Goal: Task Accomplishment & Management: Use online tool/utility

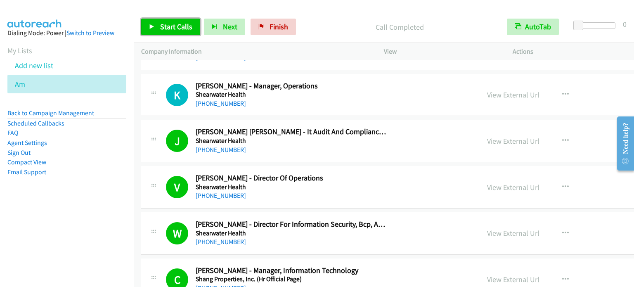
click at [183, 26] on span "Start Calls" at bounding box center [176, 26] width 32 height 9
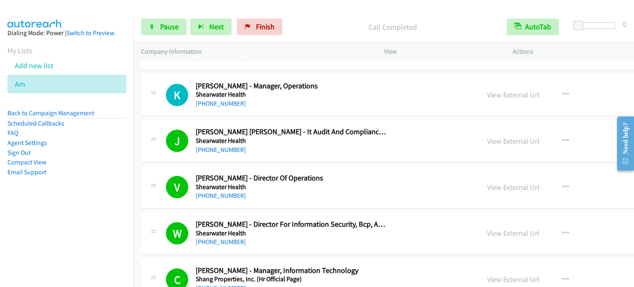
drag, startPoint x: 90, startPoint y: 176, endPoint x: 175, endPoint y: 6, distance: 190.5
click at [91, 169] on li "Email Support" at bounding box center [66, 172] width 119 height 10
click at [163, 31] on span "Pause" at bounding box center [169, 26] width 19 height 9
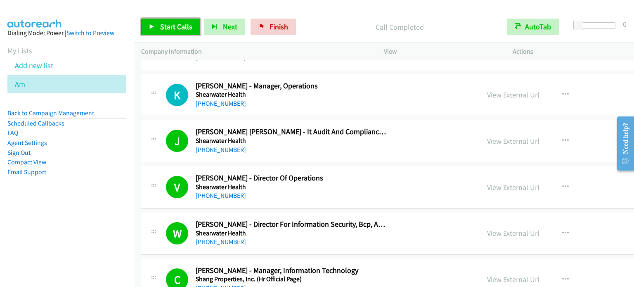
click at [165, 23] on span "Start Calls" at bounding box center [176, 26] width 32 height 9
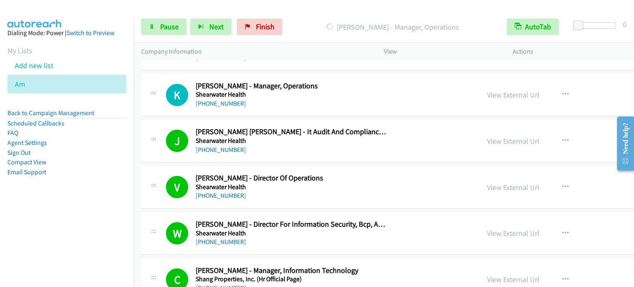
drag, startPoint x: 91, startPoint y: 179, endPoint x: 258, endPoint y: 1, distance: 244.2
click at [92, 179] on aside "Dialing Mode: Power | Switch to Preview My Lists Add new list Am Back to Campai…" at bounding box center [67, 115] width 134 height 197
click at [172, 31] on link "Pause" at bounding box center [163, 27] width 45 height 17
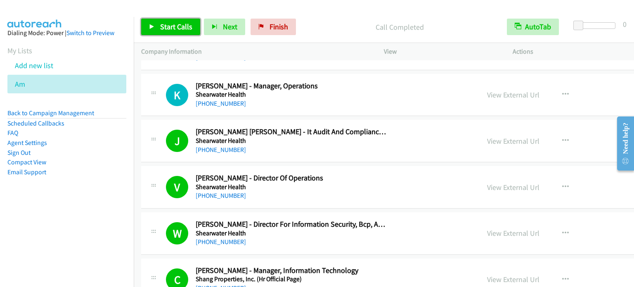
click at [170, 29] on span "Start Calls" at bounding box center [176, 26] width 32 height 9
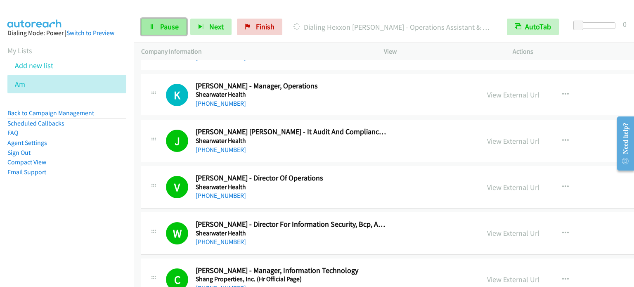
click at [159, 31] on link "Pause" at bounding box center [163, 27] width 45 height 17
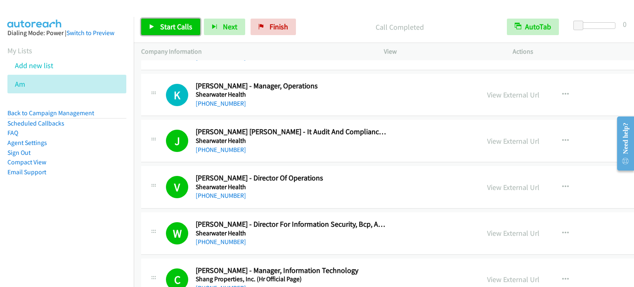
drag, startPoint x: 182, startPoint y: 23, endPoint x: 220, endPoint y: 0, distance: 43.9
click at [183, 24] on span "Start Calls" at bounding box center [176, 26] width 32 height 9
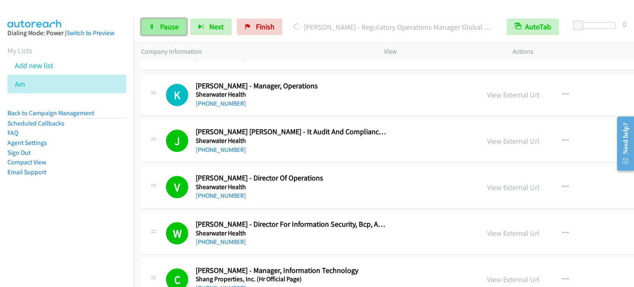
click at [176, 23] on span "Pause" at bounding box center [169, 26] width 19 height 9
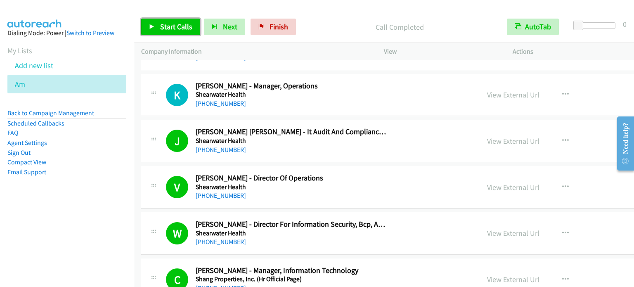
click at [172, 26] on span "Start Calls" at bounding box center [176, 26] width 32 height 9
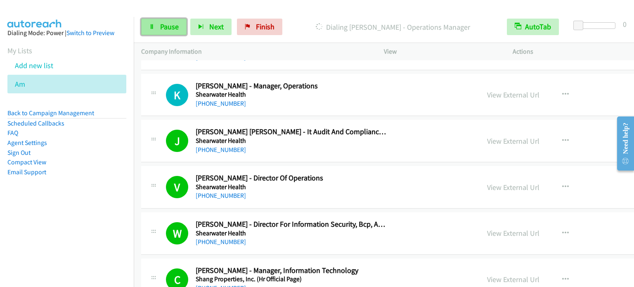
click at [157, 29] on link "Pause" at bounding box center [163, 27] width 45 height 17
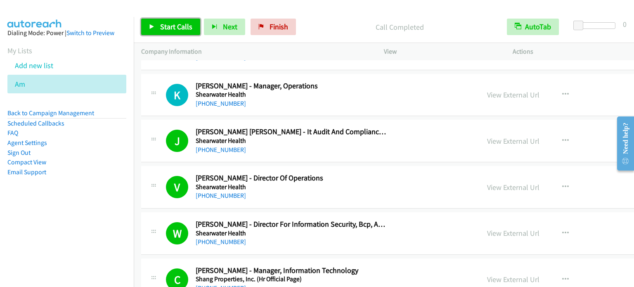
click at [163, 34] on link "Start Calls" at bounding box center [170, 27] width 59 height 17
click at [212, 30] on span "Pause" at bounding box center [221, 34] width 19 height 9
click at [169, 27] on span "Start Calls" at bounding box center [176, 26] width 32 height 9
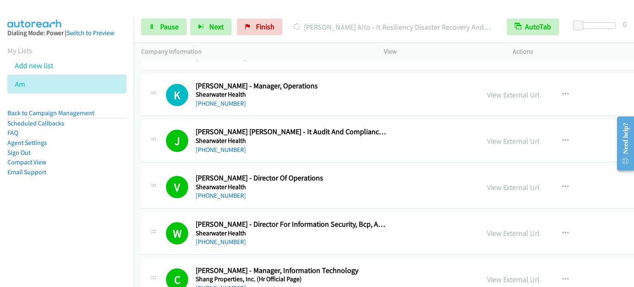
drag, startPoint x: 57, startPoint y: 219, endPoint x: 111, endPoint y: 168, distance: 74.5
click at [57, 219] on nav "Dialing Mode: Power | Switch to Preview My Lists Add new list Am Back to Campai…" at bounding box center [67, 160] width 134 height 287
click at [165, 31] on link "Pause" at bounding box center [163, 27] width 45 height 17
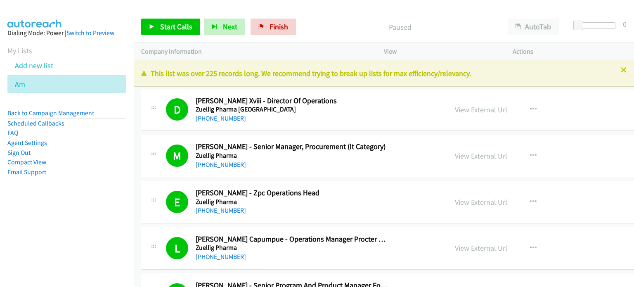
click at [39, 199] on aside "Dialing Mode: Power | Switch to Preview My Lists Add new list Am Back to Campai…" at bounding box center [67, 115] width 134 height 197
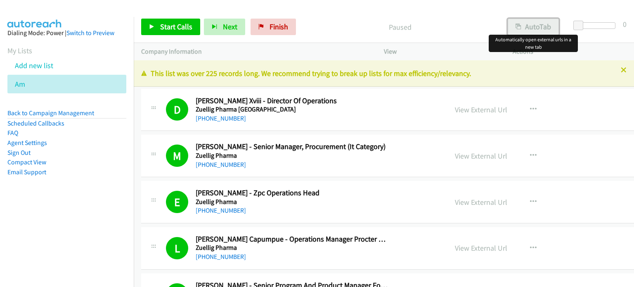
click at [527, 31] on button "AutoTab" at bounding box center [533, 27] width 51 height 17
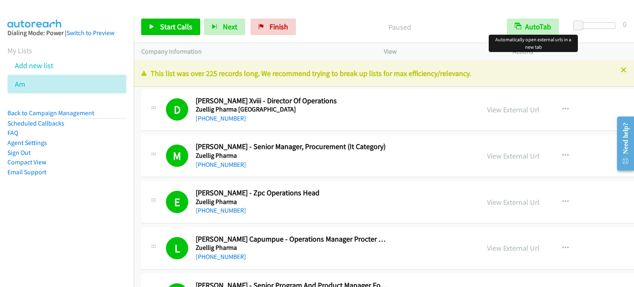
click at [460, 19] on div at bounding box center [317, 143] width 634 height 287
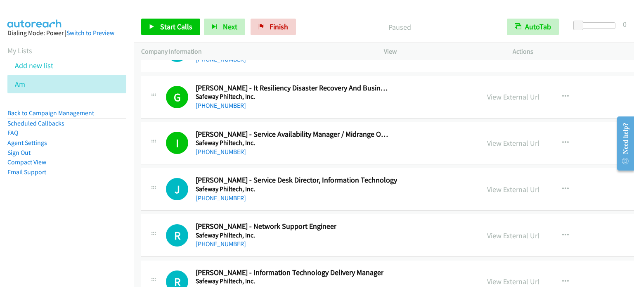
scroll to position [10310, 0]
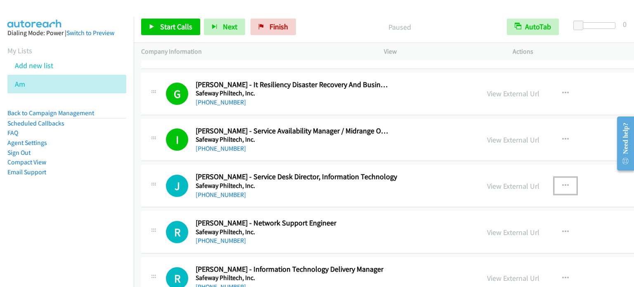
click at [562, 182] on icon "button" at bounding box center [565, 185] width 7 height 7
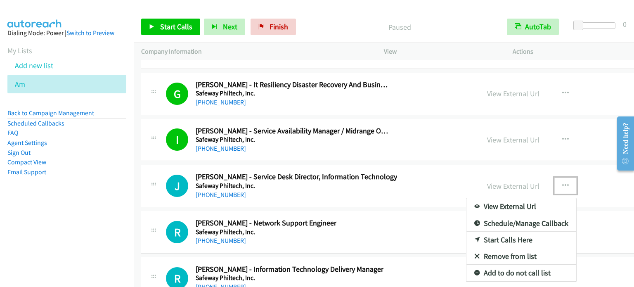
click at [484, 232] on link "Start Calls Here" at bounding box center [522, 240] width 110 height 17
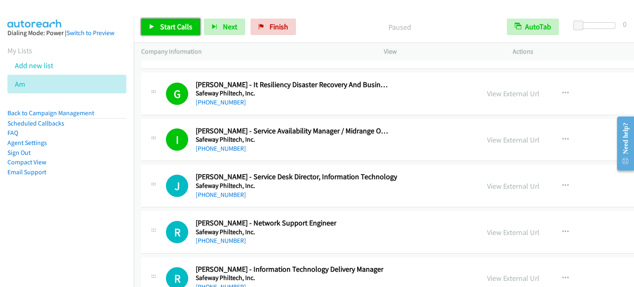
click at [175, 26] on span "Start Calls" at bounding box center [176, 26] width 32 height 9
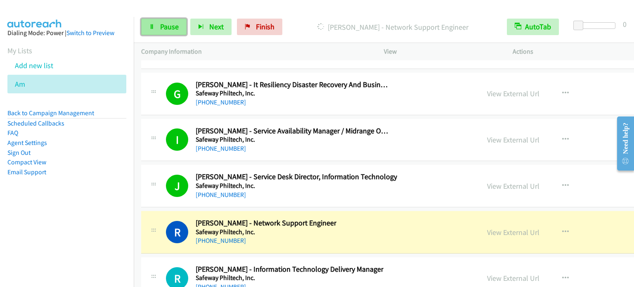
click at [170, 24] on span "Pause" at bounding box center [169, 26] width 19 height 9
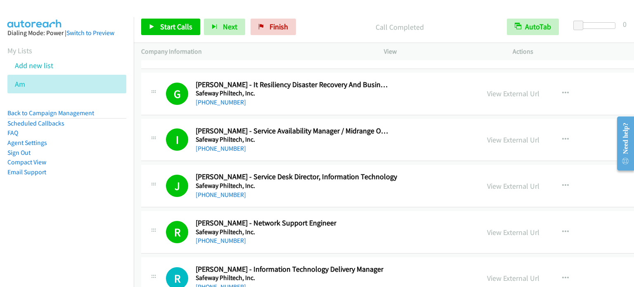
click at [66, 214] on nav "Dialing Mode: Power | Switch to Preview My Lists Add new list Am Back to Campai…" at bounding box center [67, 160] width 134 height 287
click at [175, 29] on span "Start Calls" at bounding box center [176, 26] width 32 height 9
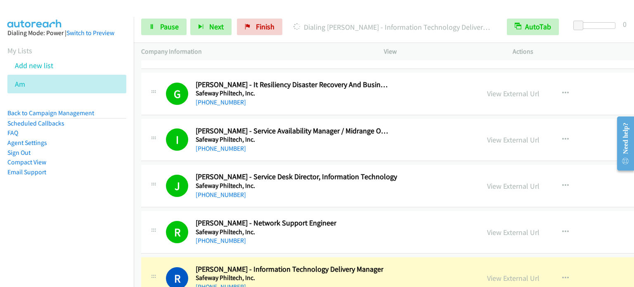
drag, startPoint x: 85, startPoint y: 202, endPoint x: 131, endPoint y: 130, distance: 85.4
click at [86, 200] on aside "Dialing Mode: Power | Switch to Preview My Lists Add new list Am Back to Campai…" at bounding box center [67, 115] width 134 height 197
click at [175, 28] on span "Pause" at bounding box center [169, 26] width 19 height 9
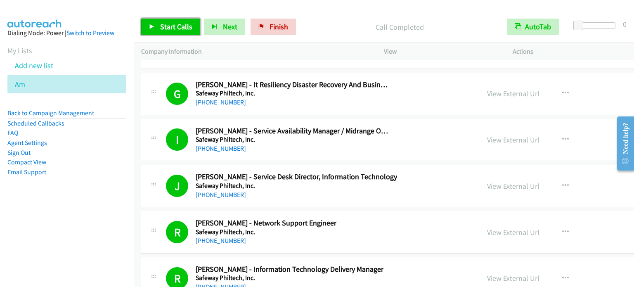
click at [175, 28] on span "Start Calls" at bounding box center [176, 26] width 32 height 9
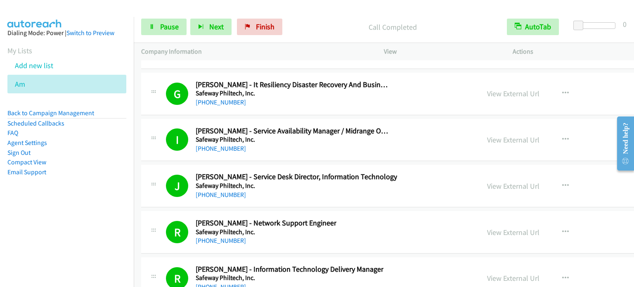
drag, startPoint x: 122, startPoint y: 184, endPoint x: 220, endPoint y: 7, distance: 202.0
click at [124, 183] on aside "Dialing Mode: Power | Switch to Preview My Lists Add new list Am Back to Campai…" at bounding box center [67, 115] width 134 height 197
click at [175, 24] on span "Pause" at bounding box center [169, 26] width 19 height 9
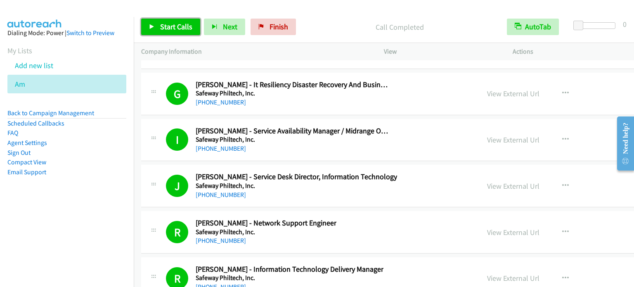
click at [175, 30] on span "Start Calls" at bounding box center [176, 26] width 32 height 9
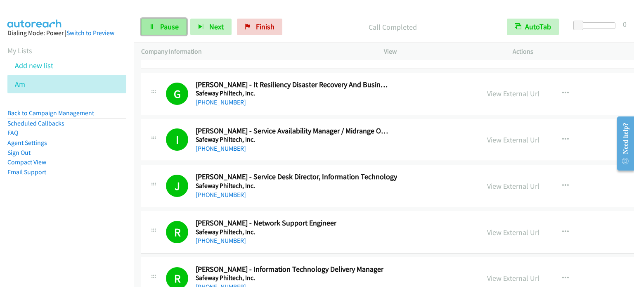
click at [168, 26] on span "Pause" at bounding box center [169, 26] width 19 height 9
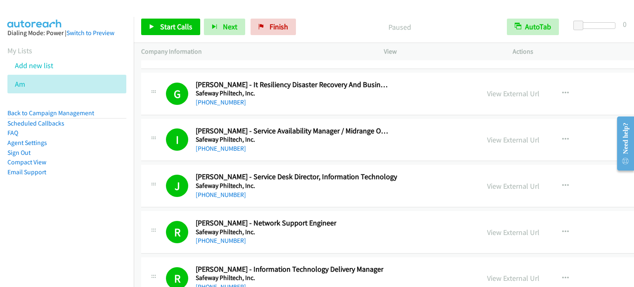
drag, startPoint x: 115, startPoint y: 156, endPoint x: 362, endPoint y: 6, distance: 289.9
click at [115, 156] on li "Sign Out" at bounding box center [66, 153] width 119 height 10
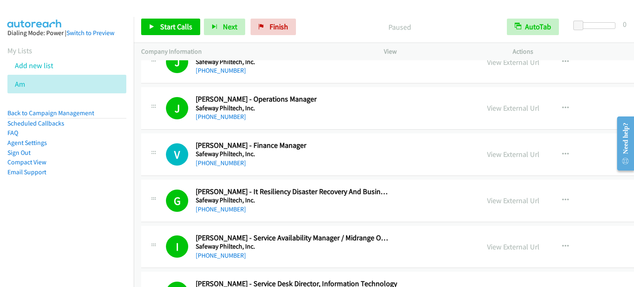
scroll to position [10104, 0]
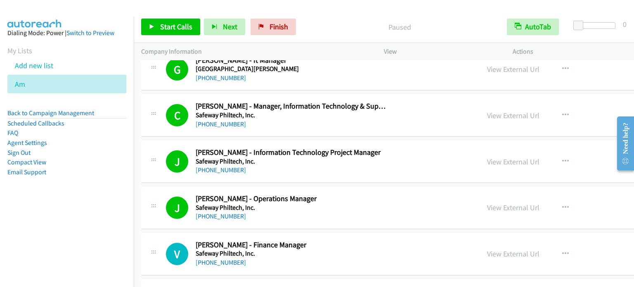
click at [130, 152] on nav "Dialing Mode: Power | Switch to Preview My Lists Add new list Am Back to Campai…" at bounding box center [67, 160] width 134 height 287
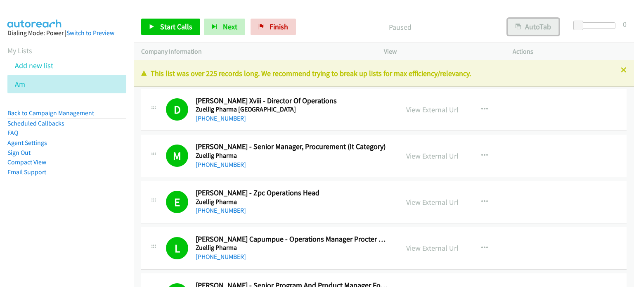
click at [540, 27] on button "AutoTab" at bounding box center [533, 27] width 51 height 17
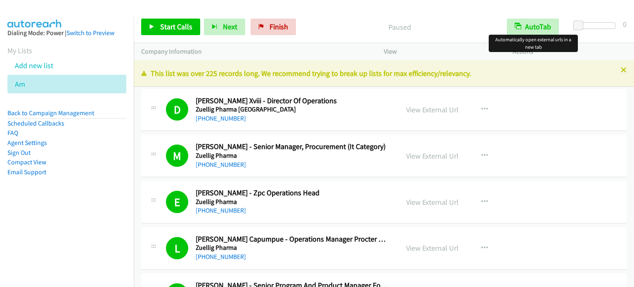
click at [455, 19] on div "Paused" at bounding box center [400, 27] width 200 height 17
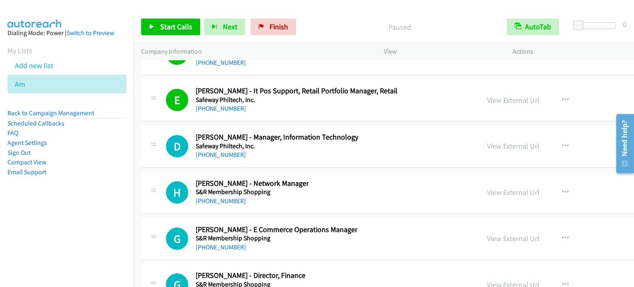
scroll to position [10703, 0]
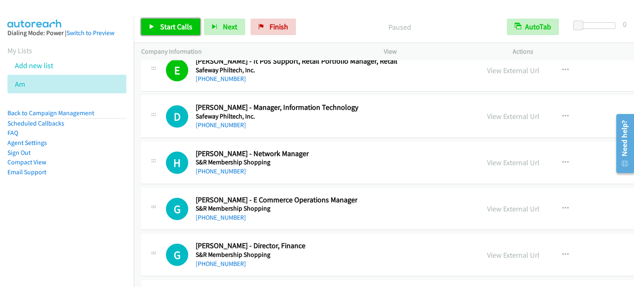
click at [179, 29] on span "Start Calls" at bounding box center [176, 26] width 32 height 9
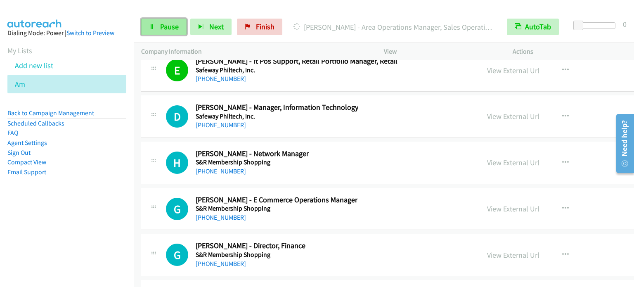
click at [160, 23] on span "Pause" at bounding box center [169, 26] width 19 height 9
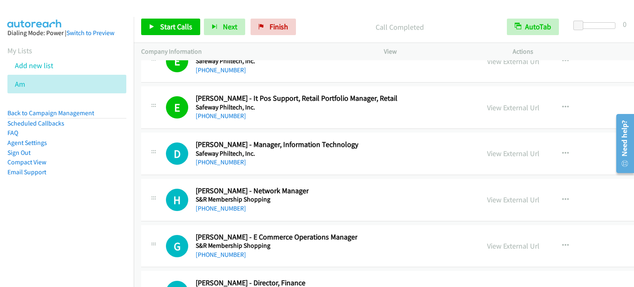
scroll to position [10716, 0]
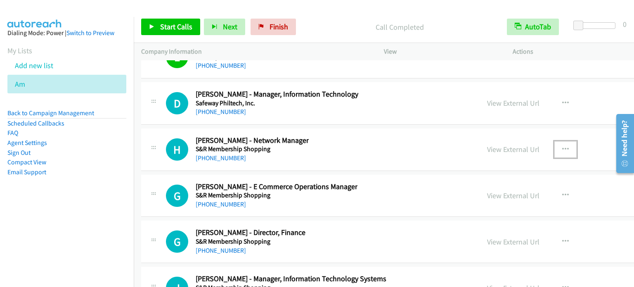
click at [562, 146] on icon "button" at bounding box center [565, 149] width 7 height 7
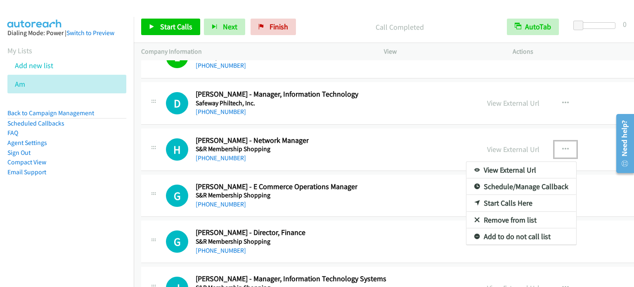
click at [477, 195] on link "Start Calls Here" at bounding box center [522, 203] width 110 height 17
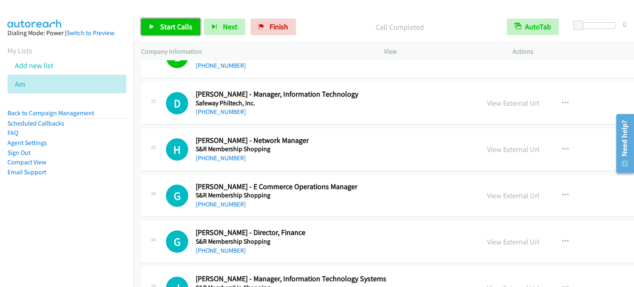
click at [182, 25] on span "Start Calls" at bounding box center [176, 26] width 32 height 9
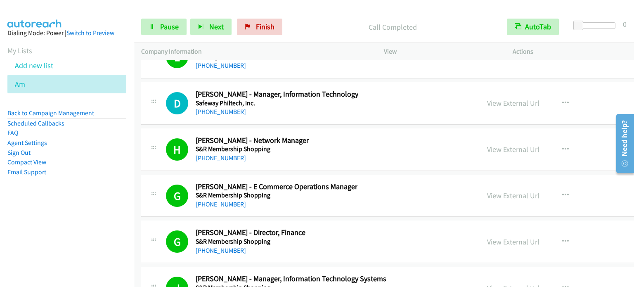
click at [68, 150] on li "Sign Out" at bounding box center [66, 153] width 119 height 10
click at [160, 27] on span "Pause" at bounding box center [169, 26] width 19 height 9
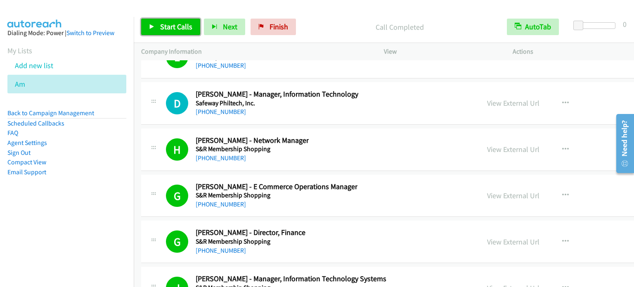
click at [168, 24] on span "Start Calls" at bounding box center [176, 26] width 32 height 9
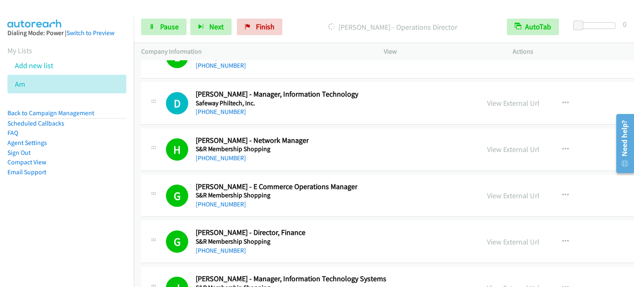
click at [47, 222] on nav "Dialing Mode: Power | Switch to Preview My Lists Add new list Am Back to Campai…" at bounding box center [67, 160] width 134 height 287
click at [88, 189] on aside "Dialing Mode: Power | Switch to Preview My Lists Add new list Am Back to Campai…" at bounding box center [67, 115] width 134 height 197
click at [166, 28] on span "Pause" at bounding box center [169, 26] width 19 height 9
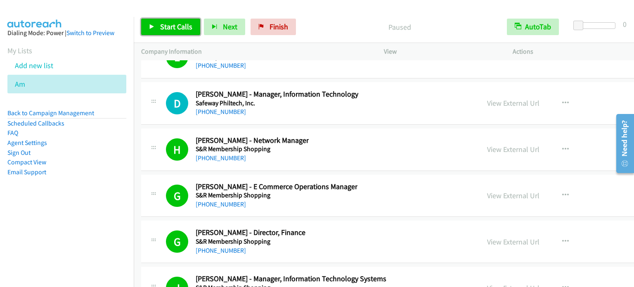
click at [166, 28] on span "Start Calls" at bounding box center [176, 26] width 32 height 9
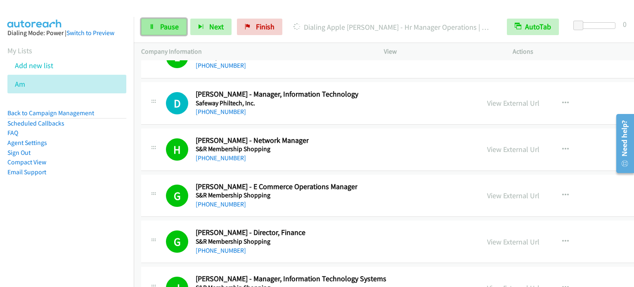
click at [164, 28] on span "Pause" at bounding box center [169, 26] width 19 height 9
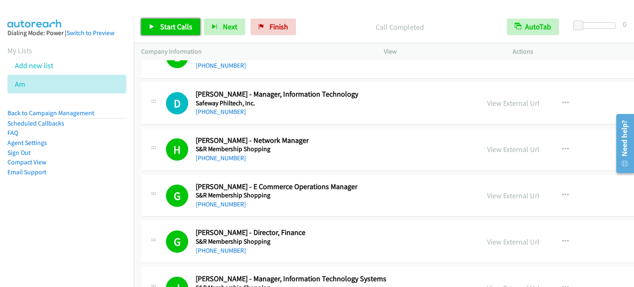
click at [180, 24] on span "Start Calls" at bounding box center [176, 26] width 32 height 9
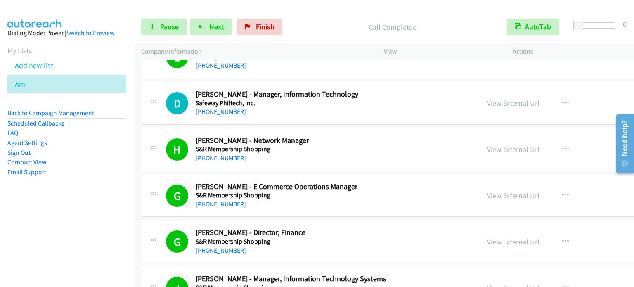
click at [70, 201] on aside "Dialing Mode: Power | Switch to Preview My Lists Add new list Am Back to Campai…" at bounding box center [67, 115] width 134 height 197
click at [165, 21] on link "Pause" at bounding box center [163, 27] width 45 height 17
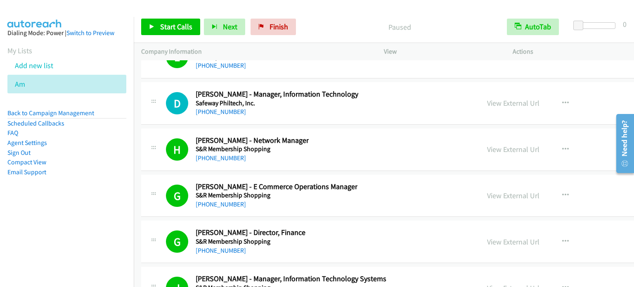
scroll to position [11651, 0]
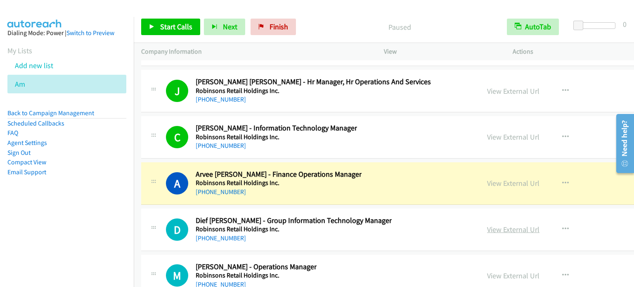
click at [487, 225] on link "View External Url" at bounding box center [513, 229] width 52 height 9
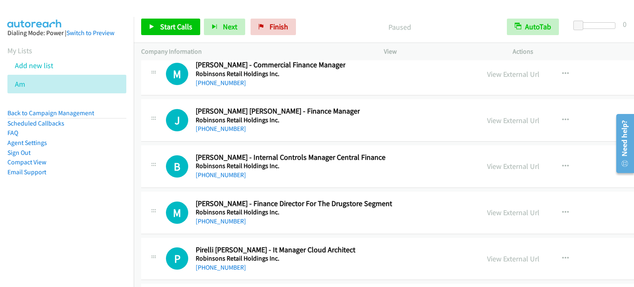
scroll to position [11940, 0]
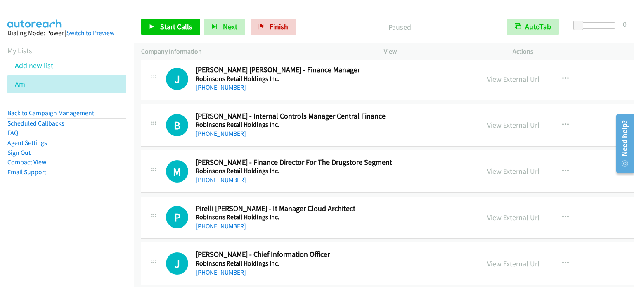
click at [490, 213] on link "View External Url" at bounding box center [513, 217] width 52 height 9
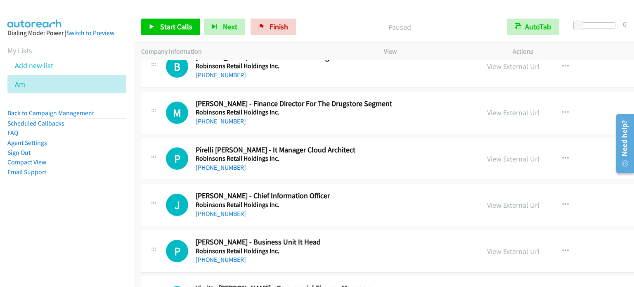
scroll to position [12023, 0]
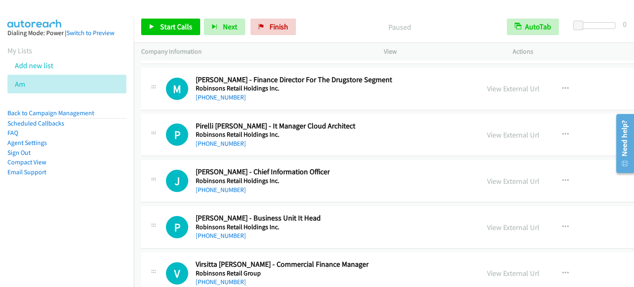
drag, startPoint x: 485, startPoint y: 159, endPoint x: 474, endPoint y: 124, distance: 36.6
click at [487, 176] on link "View External Url" at bounding box center [513, 180] width 52 height 9
click at [487, 223] on link "View External Url" at bounding box center [513, 227] width 52 height 9
click at [38, 221] on nav "Dialing Mode: Power | Switch to Preview My Lists Add new list Am Back to Campai…" at bounding box center [67, 160] width 134 height 287
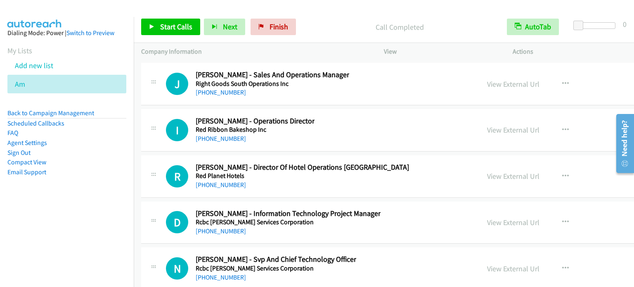
scroll to position [12684, 0]
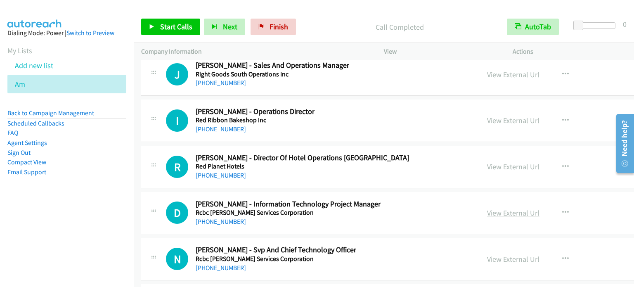
click at [487, 208] on link "View External Url" at bounding box center [513, 212] width 52 height 9
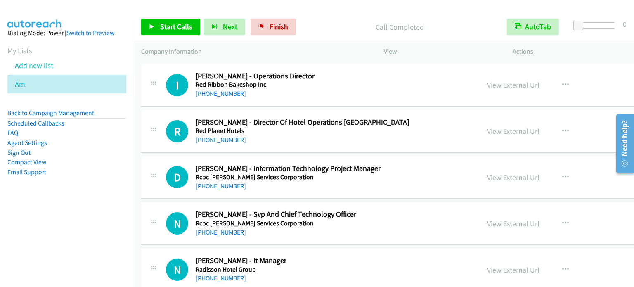
scroll to position [12766, 0]
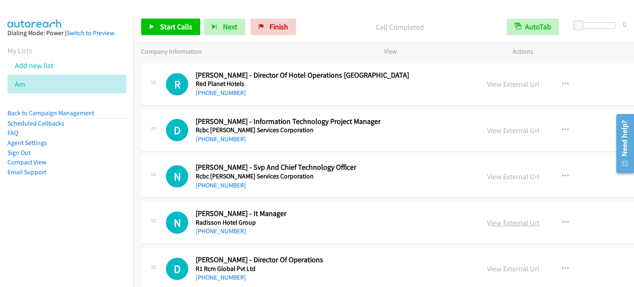
click at [487, 218] on link "View External Url" at bounding box center [513, 222] width 52 height 9
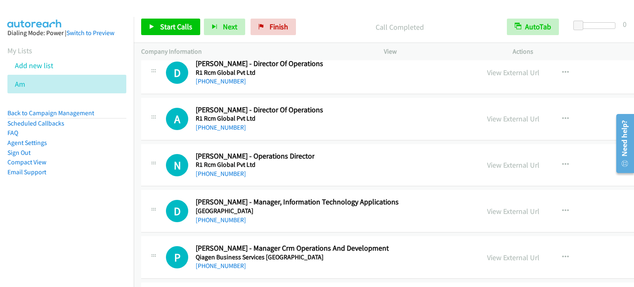
scroll to position [12973, 0]
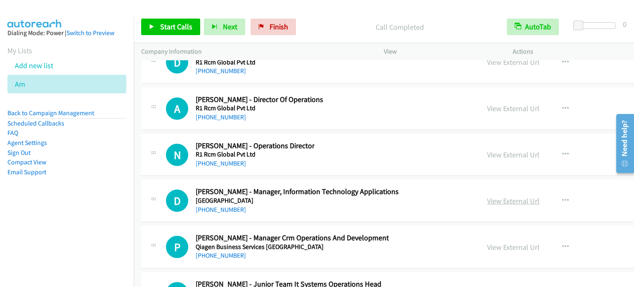
click at [487, 196] on link "View External Url" at bounding box center [513, 200] width 52 height 9
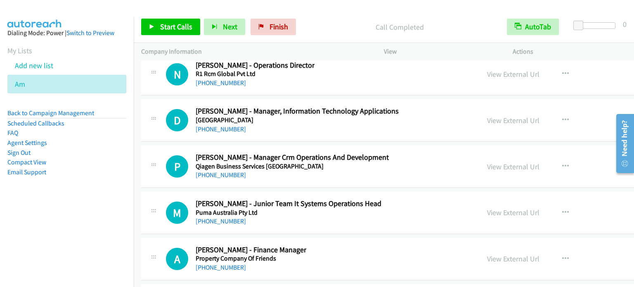
scroll to position [13055, 0]
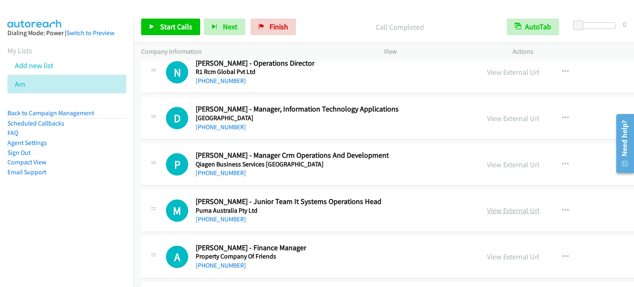
click at [487, 206] on link "View External Url" at bounding box center [513, 210] width 52 height 9
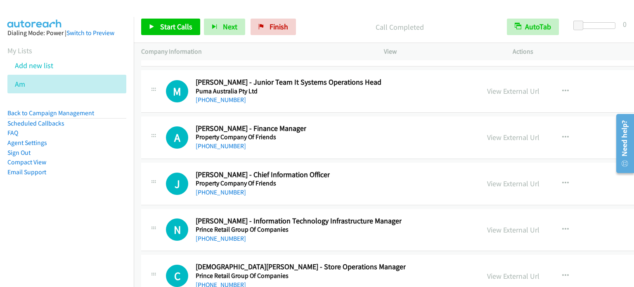
scroll to position [13179, 0]
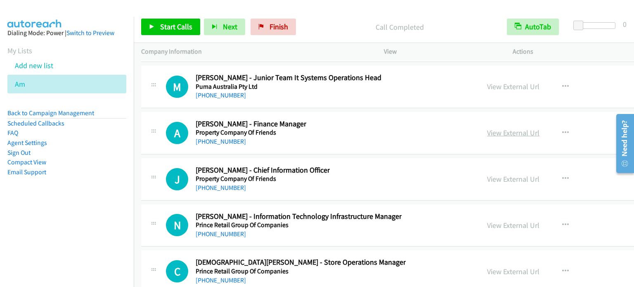
click at [487, 128] on link "View External Url" at bounding box center [513, 132] width 52 height 9
click at [487, 174] on link "View External Url" at bounding box center [513, 178] width 52 height 9
drag, startPoint x: 488, startPoint y: 201, endPoint x: 413, endPoint y: 89, distance: 134.8
drag, startPoint x: 486, startPoint y: 201, endPoint x: 477, endPoint y: 207, distance: 10.3
click at [487, 220] on link "View External Url" at bounding box center [513, 224] width 52 height 9
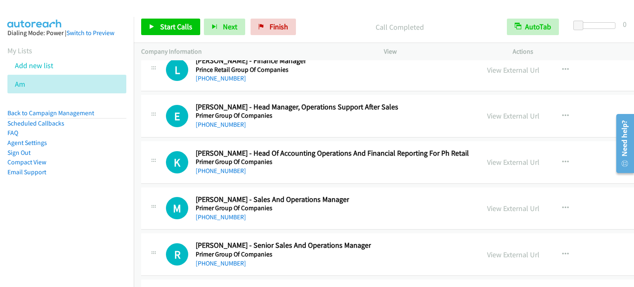
scroll to position [13344, 0]
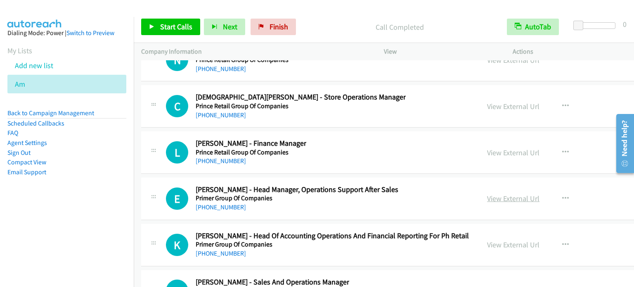
click at [488, 194] on link "View External Url" at bounding box center [513, 198] width 52 height 9
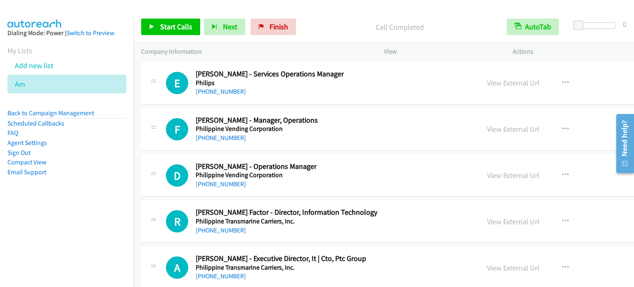
scroll to position [13716, 0]
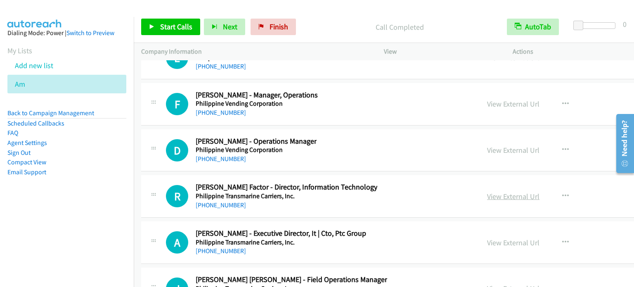
click at [487, 192] on link "View External Url" at bounding box center [513, 196] width 52 height 9
click at [487, 238] on link "View External Url" at bounding box center [513, 242] width 52 height 9
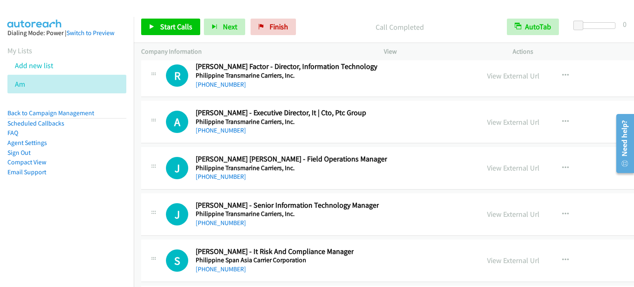
scroll to position [13840, 0]
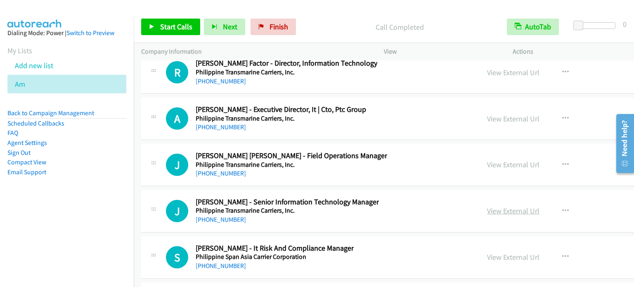
click at [487, 206] on link "View External Url" at bounding box center [513, 210] width 52 height 9
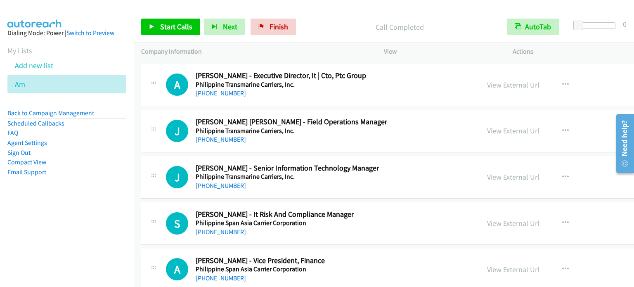
scroll to position [13881, 0]
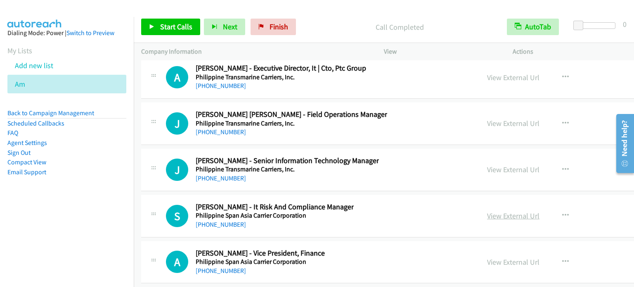
click at [487, 211] on link "View External Url" at bounding box center [513, 215] width 52 height 9
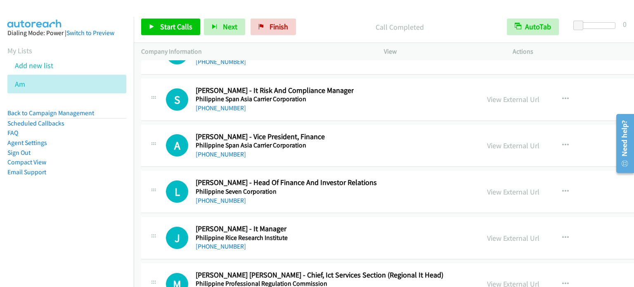
scroll to position [14005, 0]
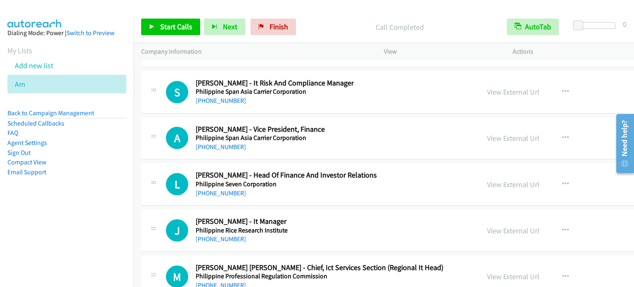
drag, startPoint x: 490, startPoint y: 206, endPoint x: 354, endPoint y: 12, distance: 236.9
click at [487, 226] on link "View External Url" at bounding box center [513, 230] width 52 height 9
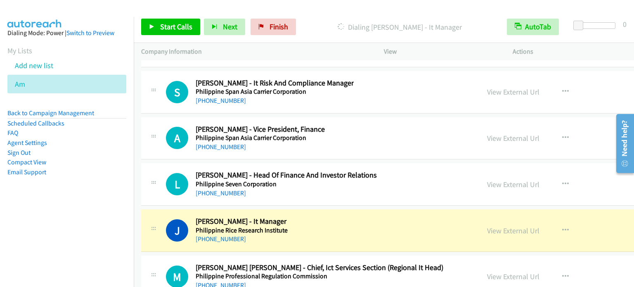
drag, startPoint x: 63, startPoint y: 235, endPoint x: 121, endPoint y: 170, distance: 86.6
click at [64, 235] on nav "Dialing Mode: Power | Switch to Preview My Lists Add new list Am Back to Campai…" at bounding box center [67, 160] width 134 height 287
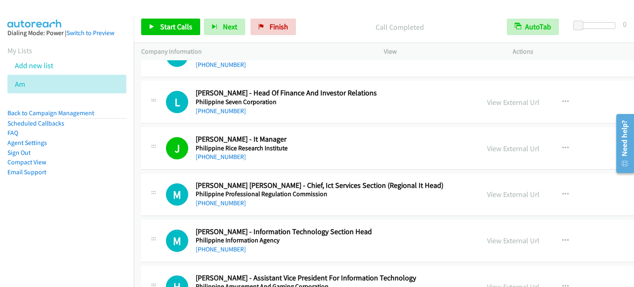
scroll to position [14087, 0]
click at [488, 189] on link "View External Url" at bounding box center [513, 193] width 52 height 9
